Goal: Transaction & Acquisition: Purchase product/service

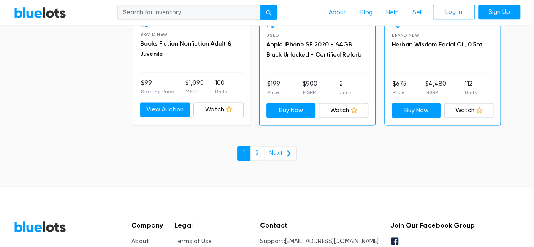
scroll to position [3785, 0]
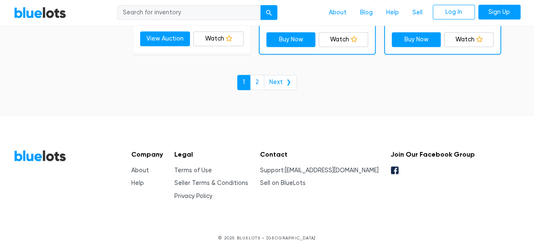
drag, startPoint x: 538, startPoint y: 16, endPoint x: 540, endPoint y: 256, distance: 239.5
drag, startPoint x: 372, startPoint y: 163, endPoint x: 308, endPoint y: 166, distance: 64.3
click at [308, 166] on div "Company About Help Legal Terms of Use Seller Terms & Conditions Privacy Policy …" at bounding box center [300, 175] width 351 height 51
copy link "[EMAIL_ADDRESS][DOMAIN_NAME]"
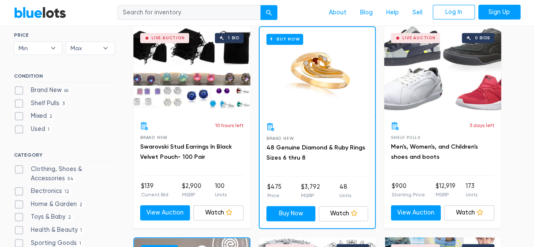
scroll to position [267, 0]
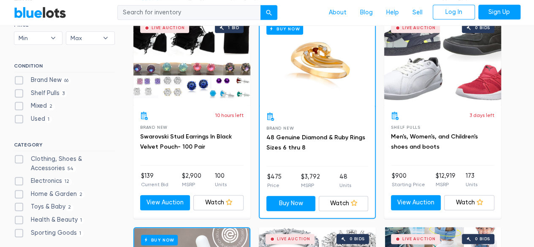
click at [19, 78] on label "Brand New 66" at bounding box center [42, 80] width 57 height 9
click at [19, 78] on New"] "Brand New 66" at bounding box center [16, 78] width 5 height 5
checkbox New"] "true"
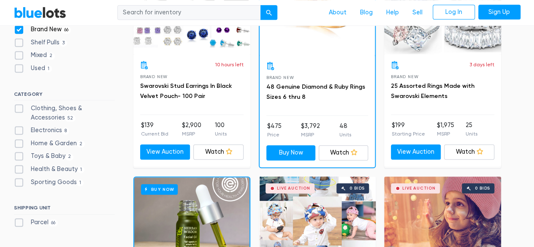
scroll to position [323, 0]
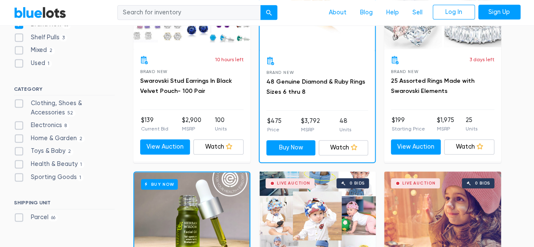
click at [17, 125] on label "Electronics 8" at bounding box center [42, 125] width 56 height 9
click at [17, 125] on input "Electronics 8" at bounding box center [16, 123] width 5 height 5
checkbox input "true"
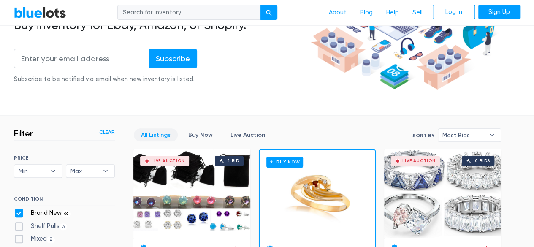
scroll to position [0, 0]
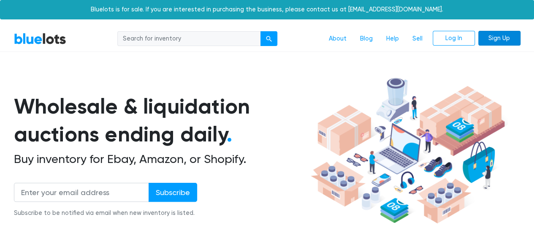
click at [501, 36] on link "Sign Up" at bounding box center [500, 38] width 42 height 15
